Goal: Communication & Community: Answer question/provide support

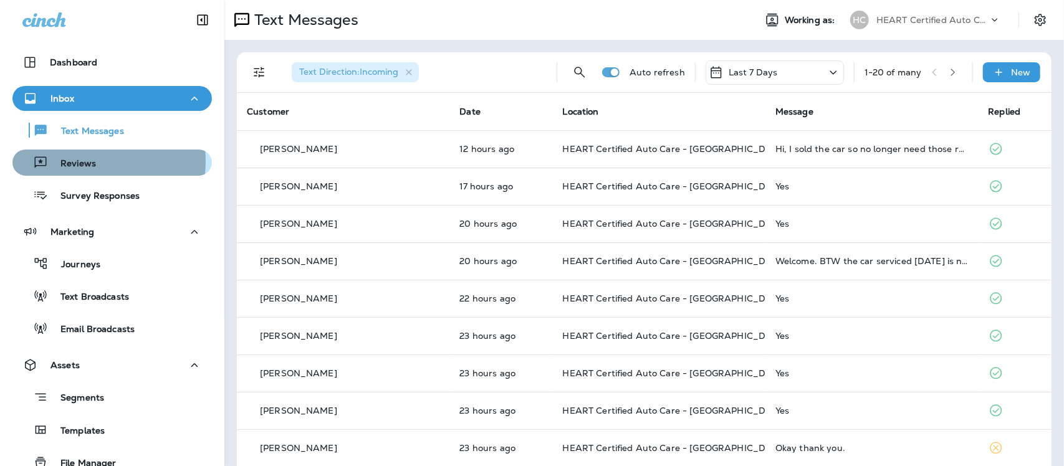
click at [57, 161] on p "Reviews" at bounding box center [72, 164] width 48 height 12
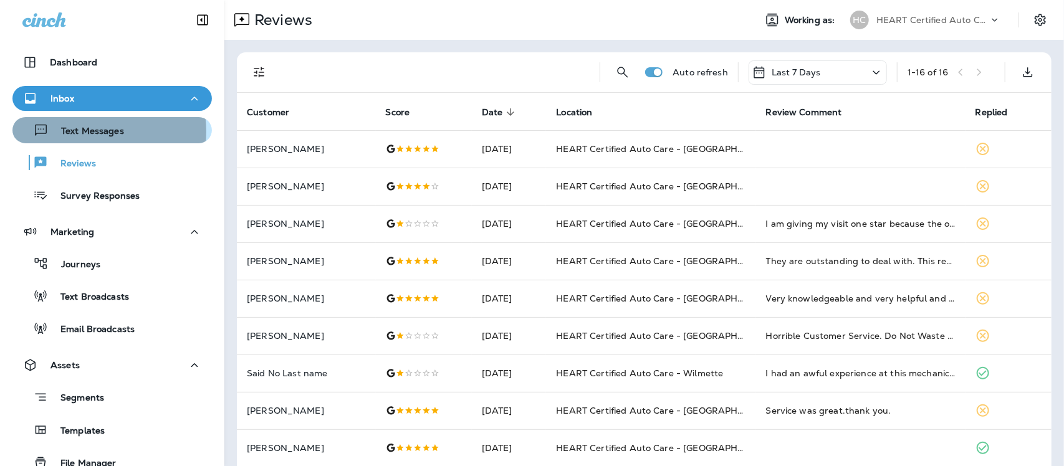
click at [99, 131] on p "Text Messages" at bounding box center [86, 132] width 75 height 12
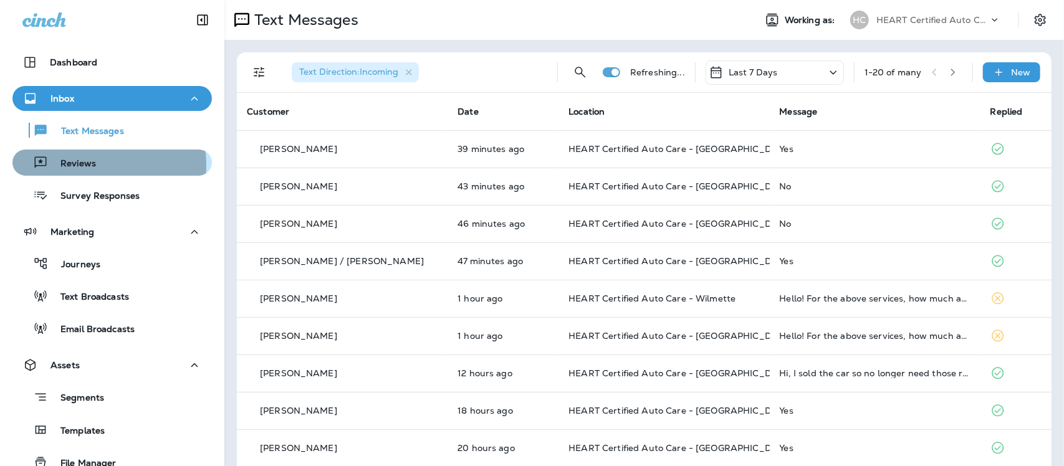
click at [73, 166] on p "Reviews" at bounding box center [72, 164] width 48 height 12
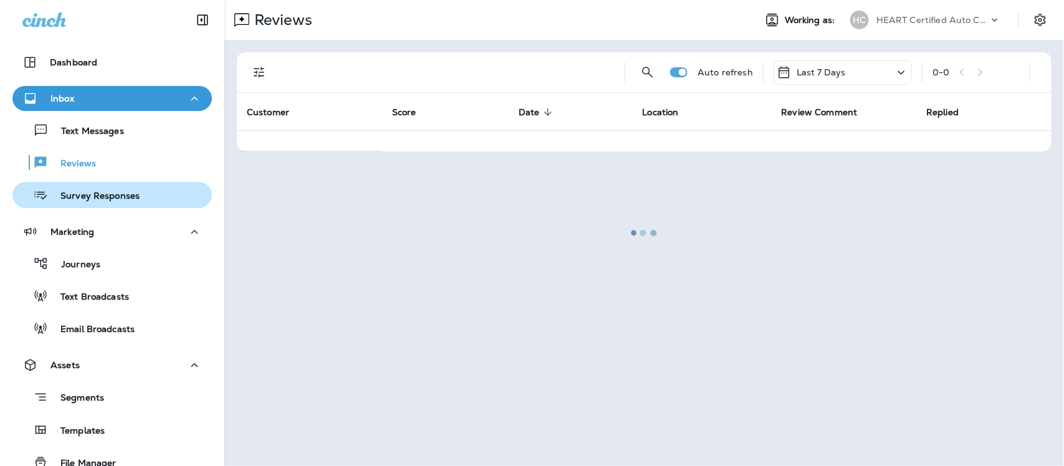
click at [80, 197] on p "Survey Responses" at bounding box center [94, 197] width 92 height 12
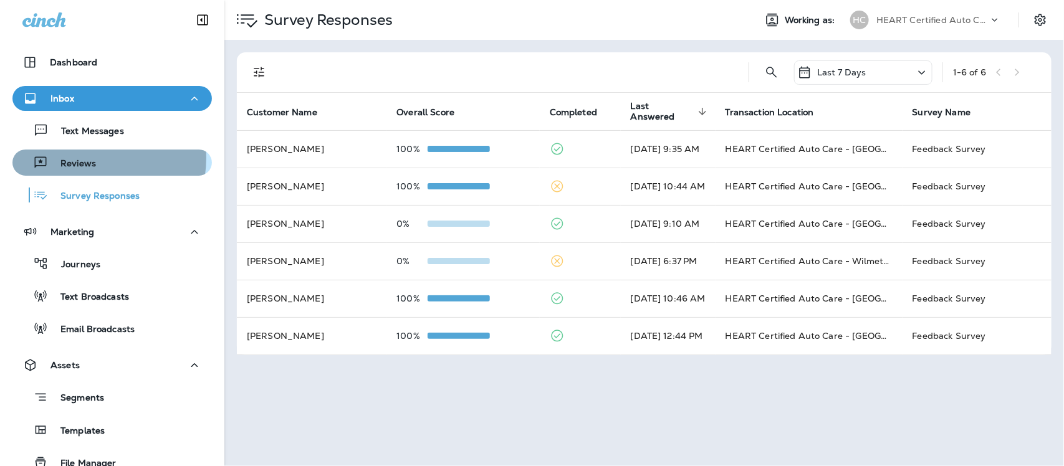
click at [81, 159] on p "Reviews" at bounding box center [72, 164] width 48 height 12
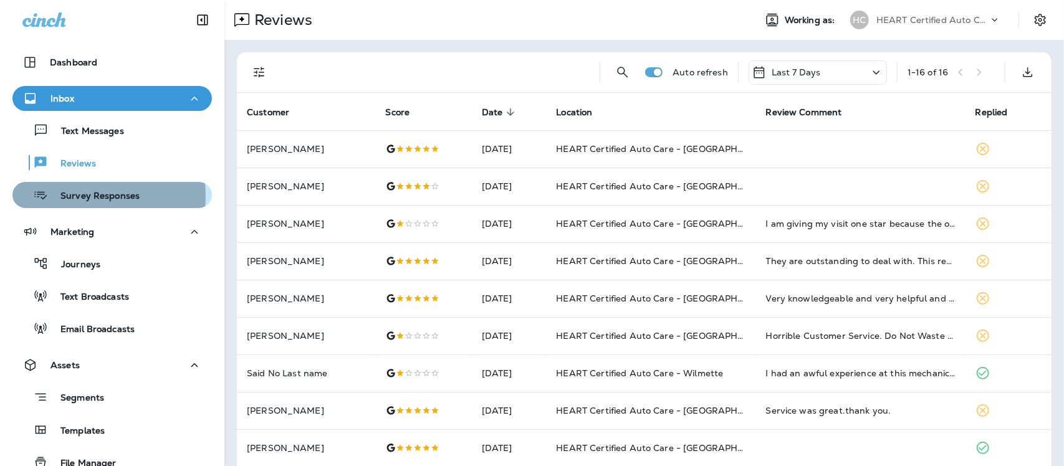
click at [75, 196] on p "Survey Responses" at bounding box center [94, 197] width 92 height 12
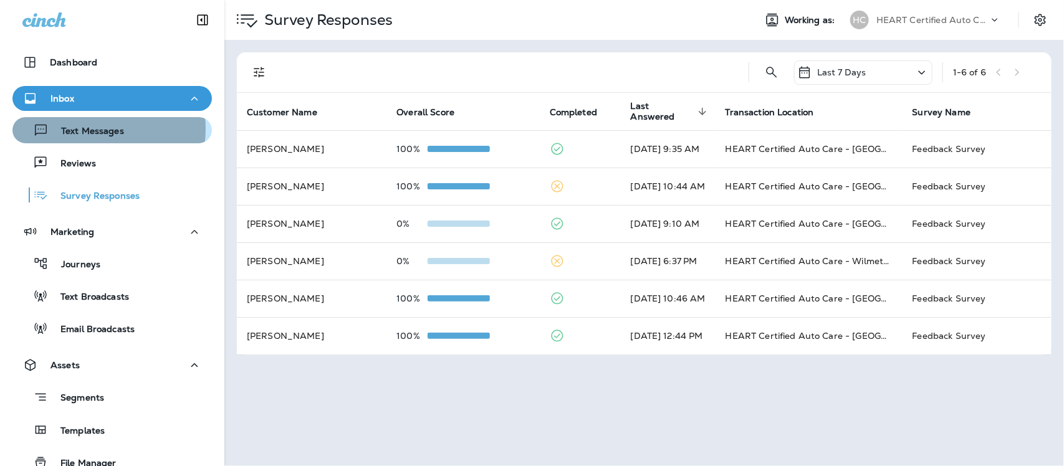
click at [74, 128] on p "Text Messages" at bounding box center [86, 132] width 75 height 12
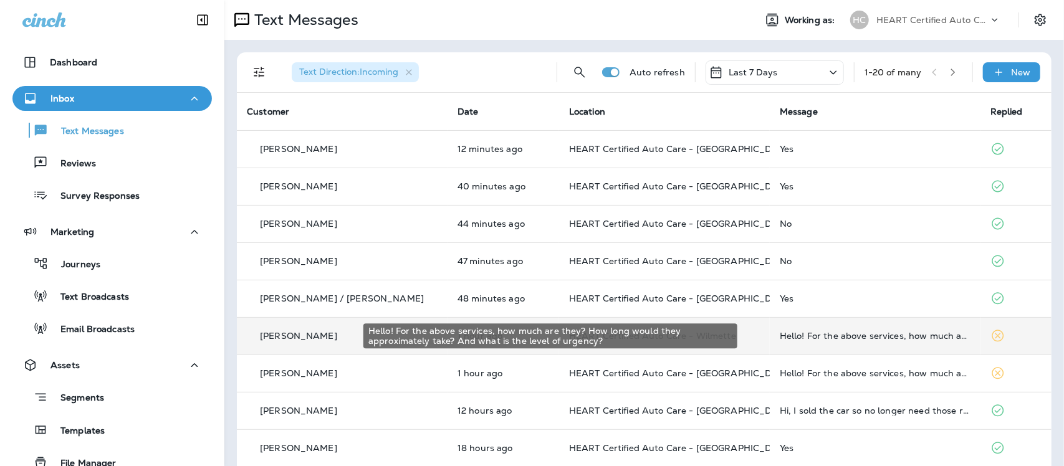
click at [821, 340] on div "Hello! For the above services, how much are they? How long would they approxima…" at bounding box center [875, 336] width 191 height 10
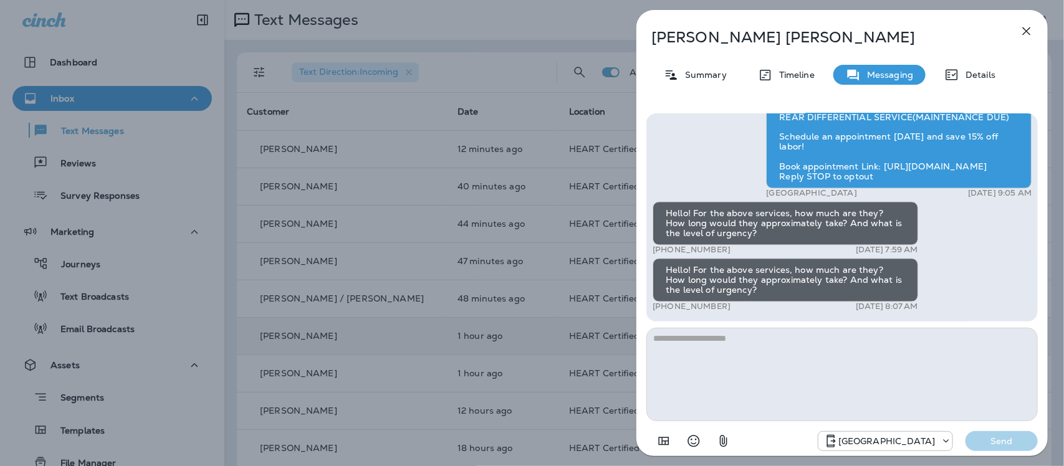
scroll to position [1, 0]
type textarea "*"
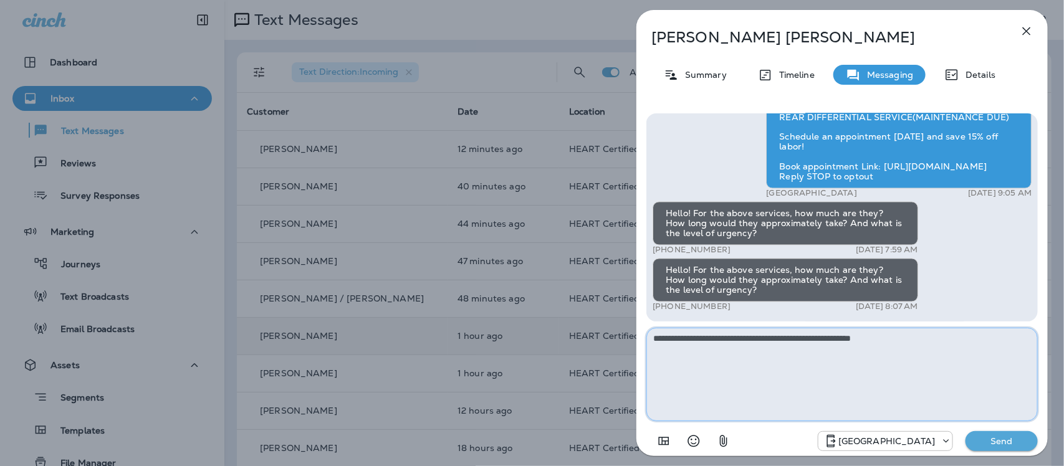
type textarea "**********"
click at [1018, 443] on p "Send" at bounding box center [1002, 441] width 52 height 11
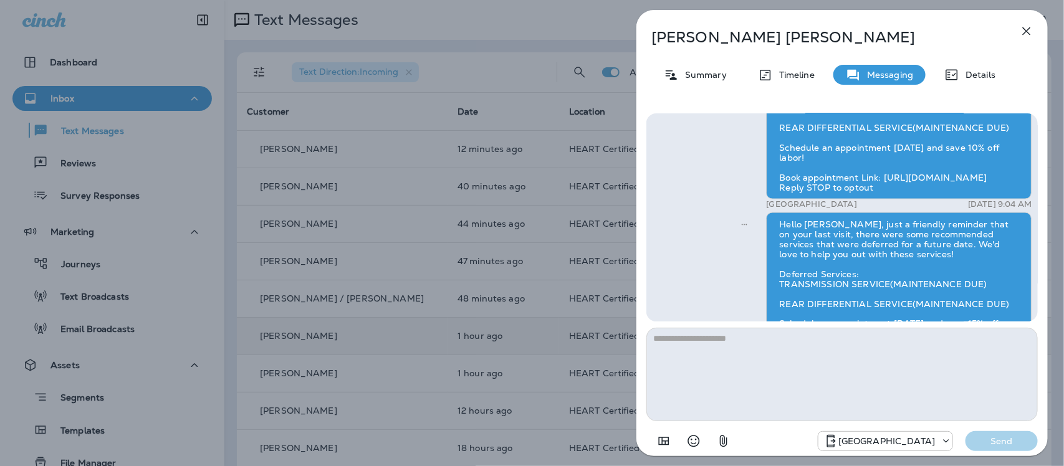
scroll to position [-156, 0]
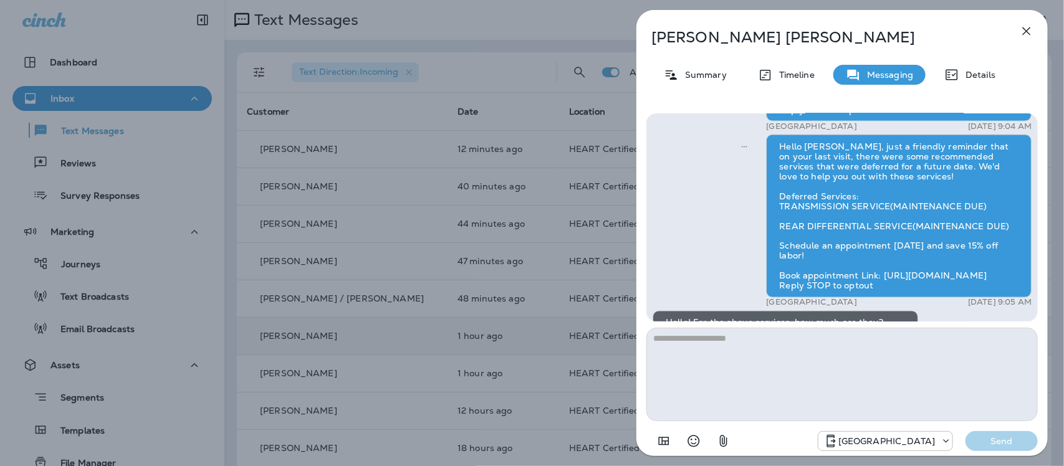
click at [1029, 27] on icon "button" at bounding box center [1026, 31] width 15 height 15
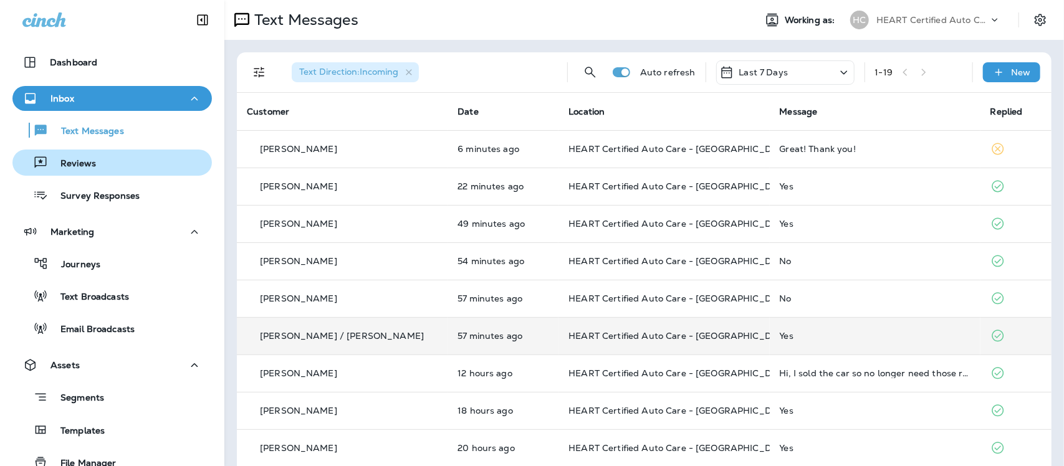
click at [88, 164] on p "Reviews" at bounding box center [72, 164] width 48 height 12
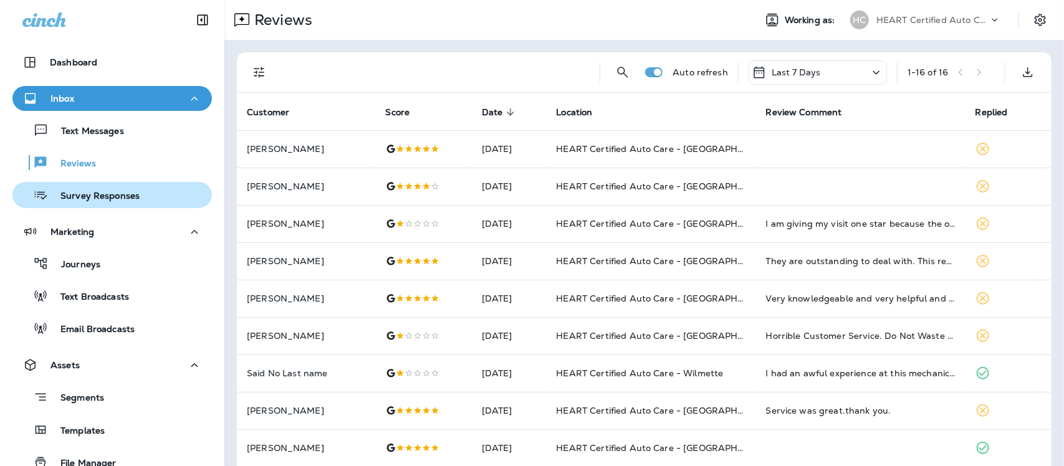
click at [125, 191] on p "Survey Responses" at bounding box center [94, 197] width 92 height 12
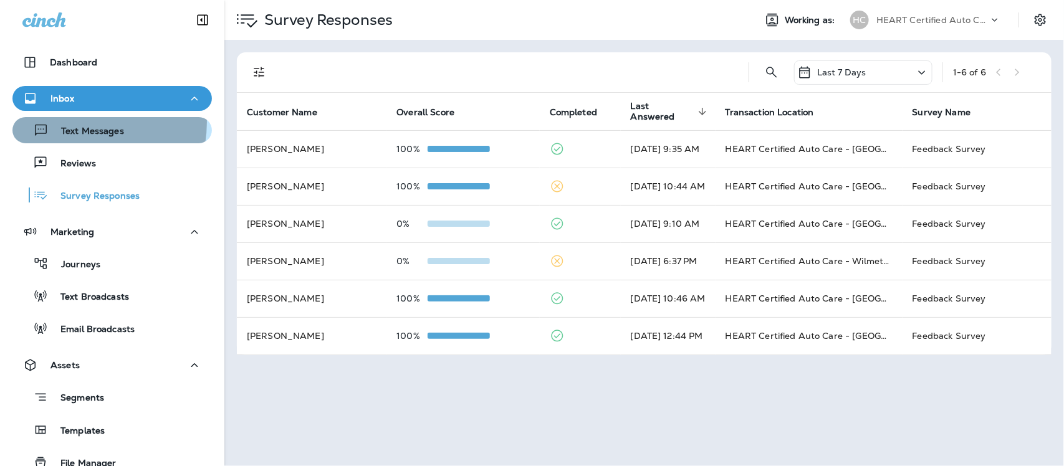
click at [73, 122] on div "Text Messages" at bounding box center [70, 130] width 107 height 19
